Goal: Find specific page/section: Find specific page/section

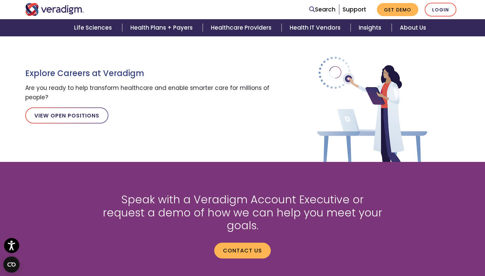
scroll to position [770, 0]
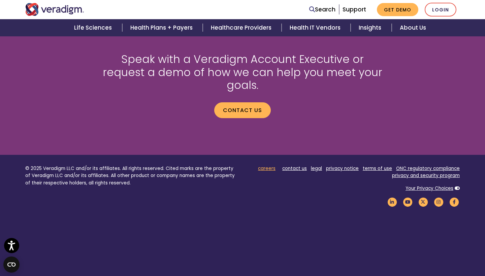
click at [273, 165] on link "careers" at bounding box center [266, 168] width 17 height 6
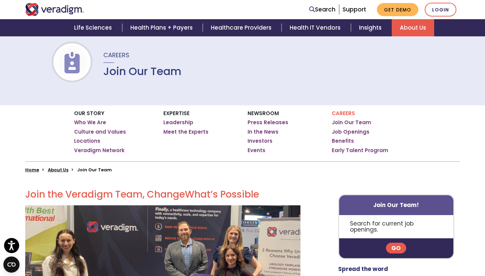
scroll to position [43, 0]
click at [398, 242] on link "Go" at bounding box center [396, 247] width 20 height 11
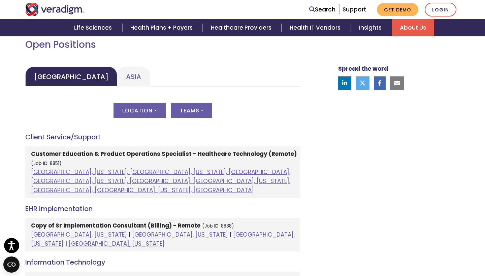
scroll to position [309, 0]
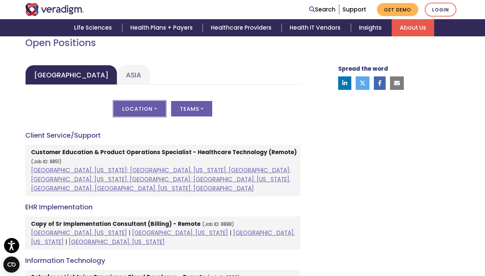
click at [125, 101] on button "Location" at bounding box center [139, 108] width 52 height 15
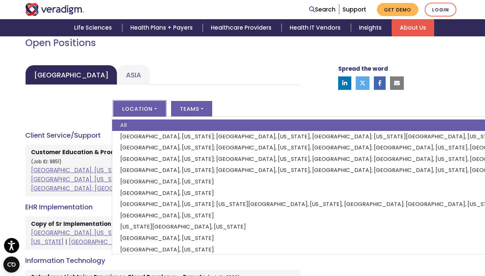
click at [125, 101] on button "Location" at bounding box center [139, 108] width 52 height 15
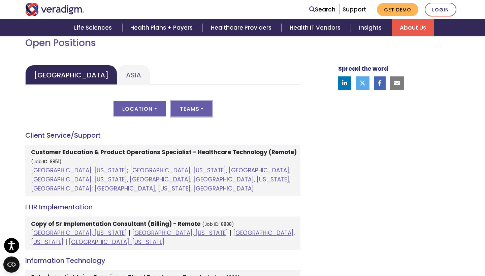
click at [189, 106] on button "Teams" at bounding box center [191, 108] width 41 height 15
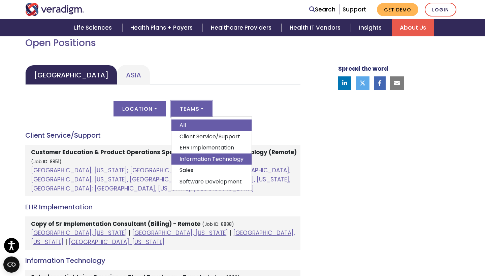
click at [200, 157] on link "Information Technology" at bounding box center [211, 158] width 80 height 11
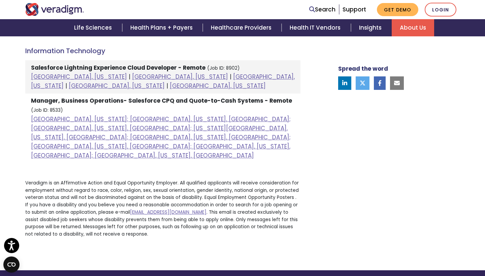
scroll to position [393, 0]
